Goal: Task Accomplishment & Management: Complete application form

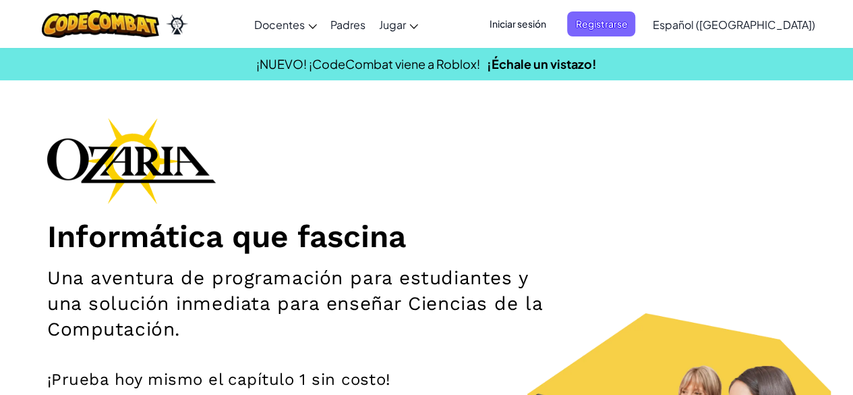
click at [546, 29] on font "Iniciar sesión" at bounding box center [517, 24] width 57 height 12
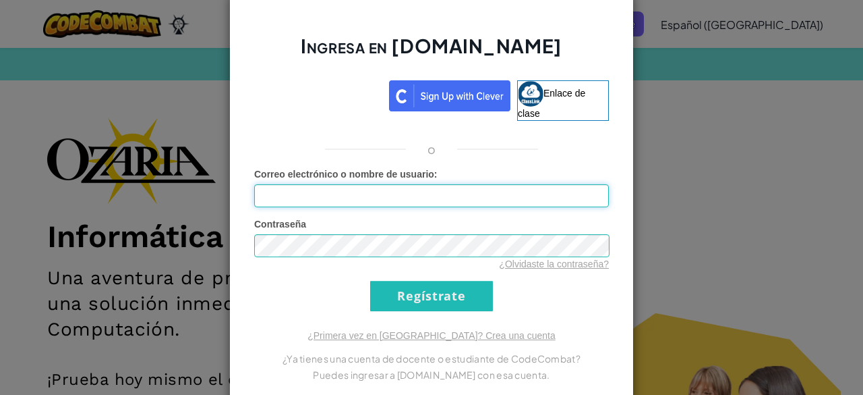
click at [396, 194] on input "Correo electrónico o nombre de usuario :" at bounding box center [431, 195] width 355 height 23
click at [362, 192] on input "Correo electrónico o nombre de usuario :" at bounding box center [431, 195] width 355 height 23
type input "M"
type input "[PERSON_NAME].cast"
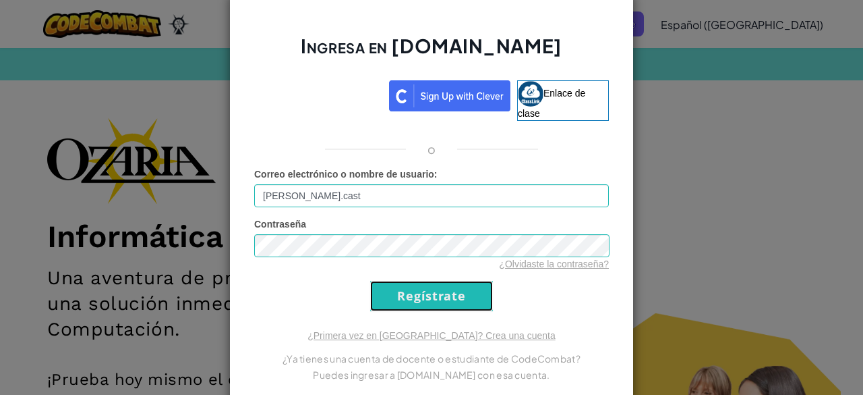
click at [412, 290] on input "Regístrate" at bounding box center [431, 296] width 123 height 30
